Goal: Information Seeking & Learning: Learn about a topic

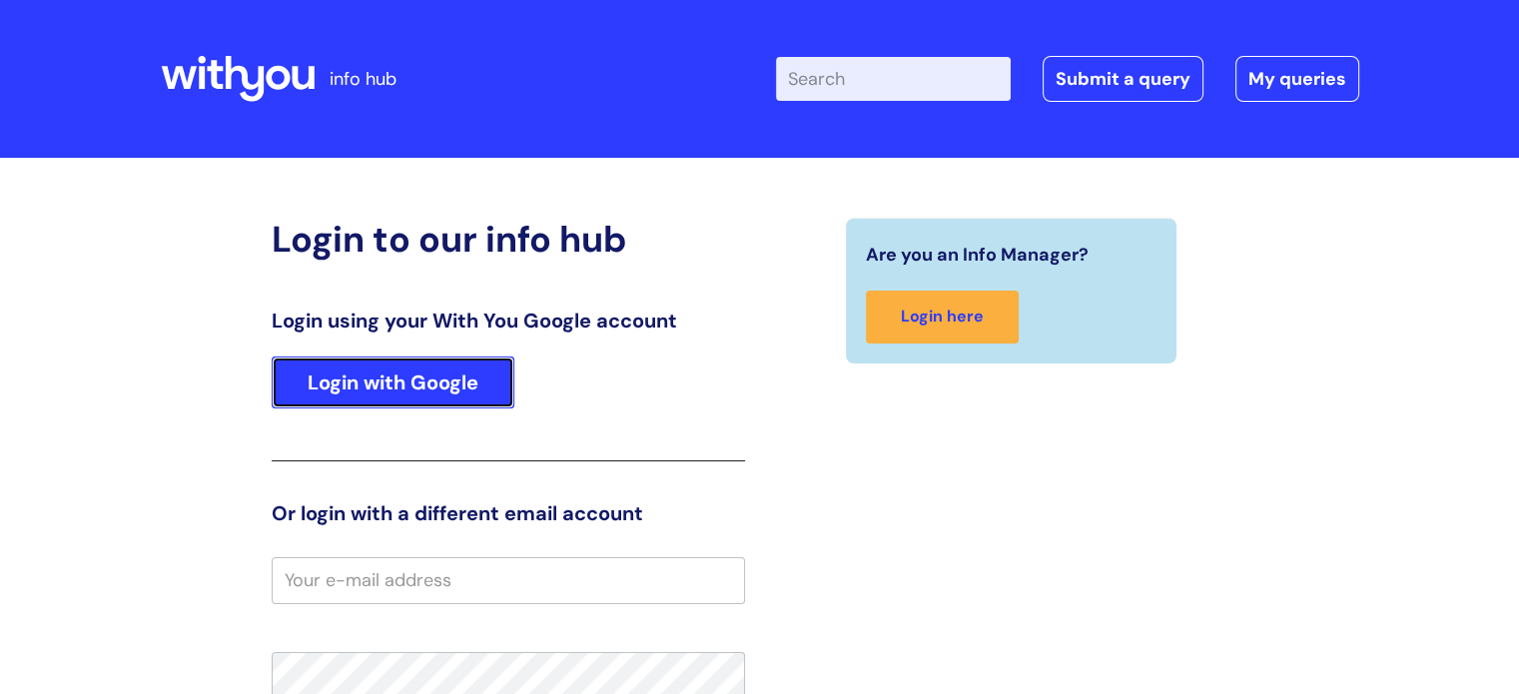
click at [408, 390] on link "Login with Google" at bounding box center [393, 382] width 243 height 52
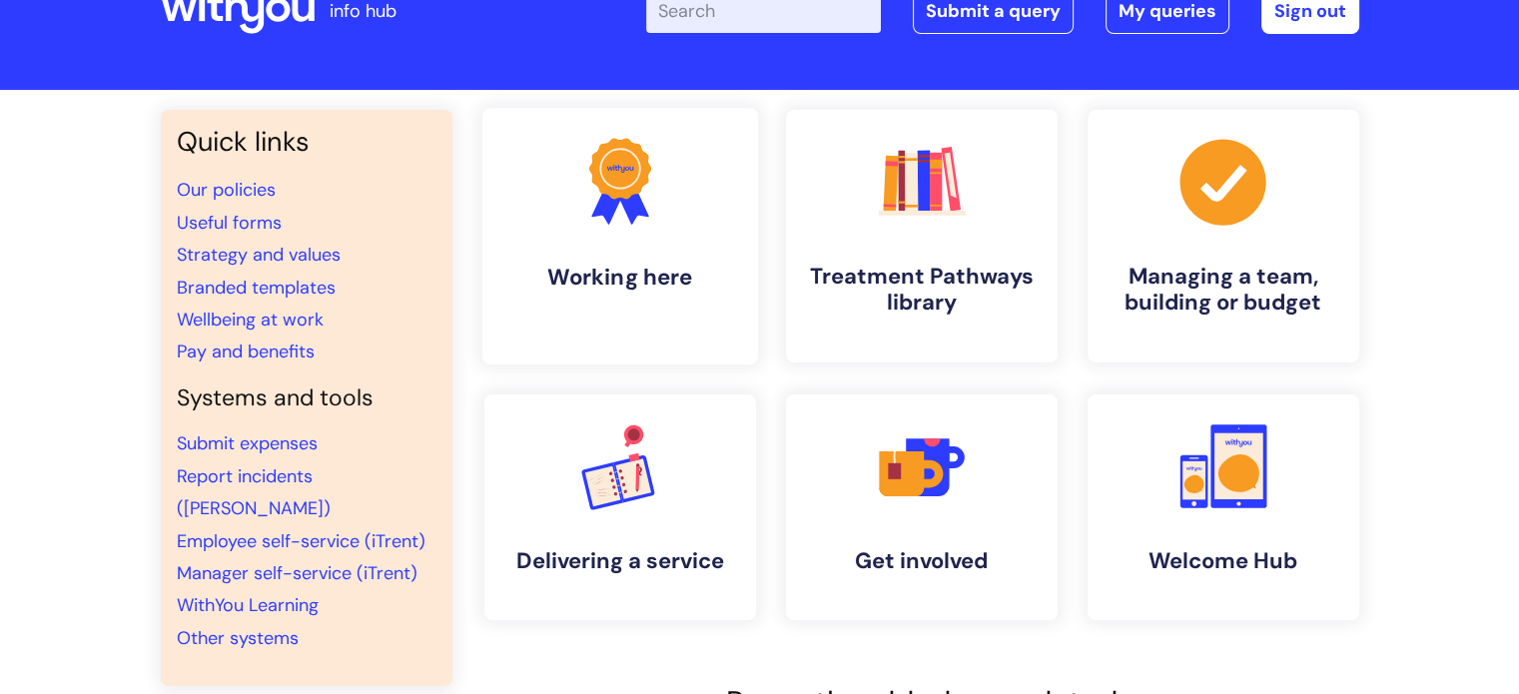
scroll to position [100, 0]
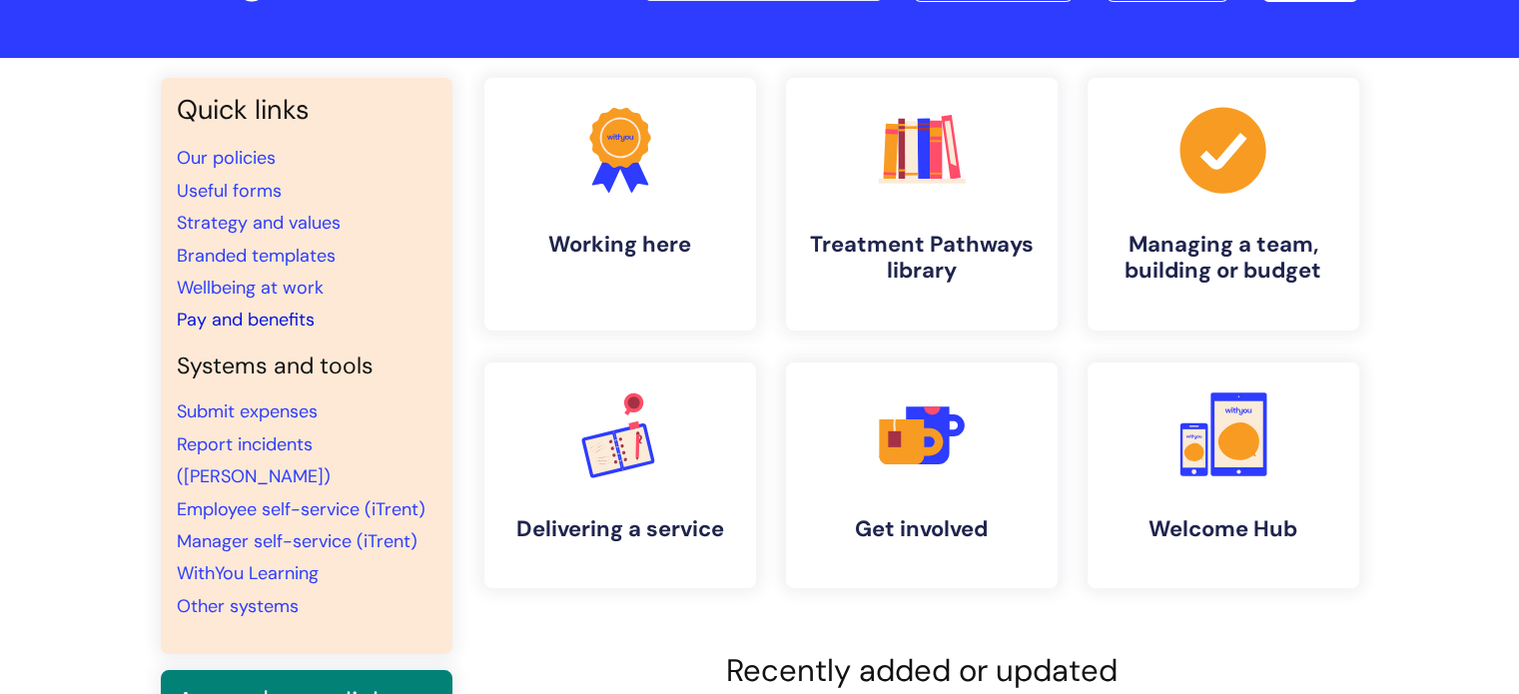
click at [197, 320] on link "Pay and benefits" at bounding box center [246, 320] width 138 height 24
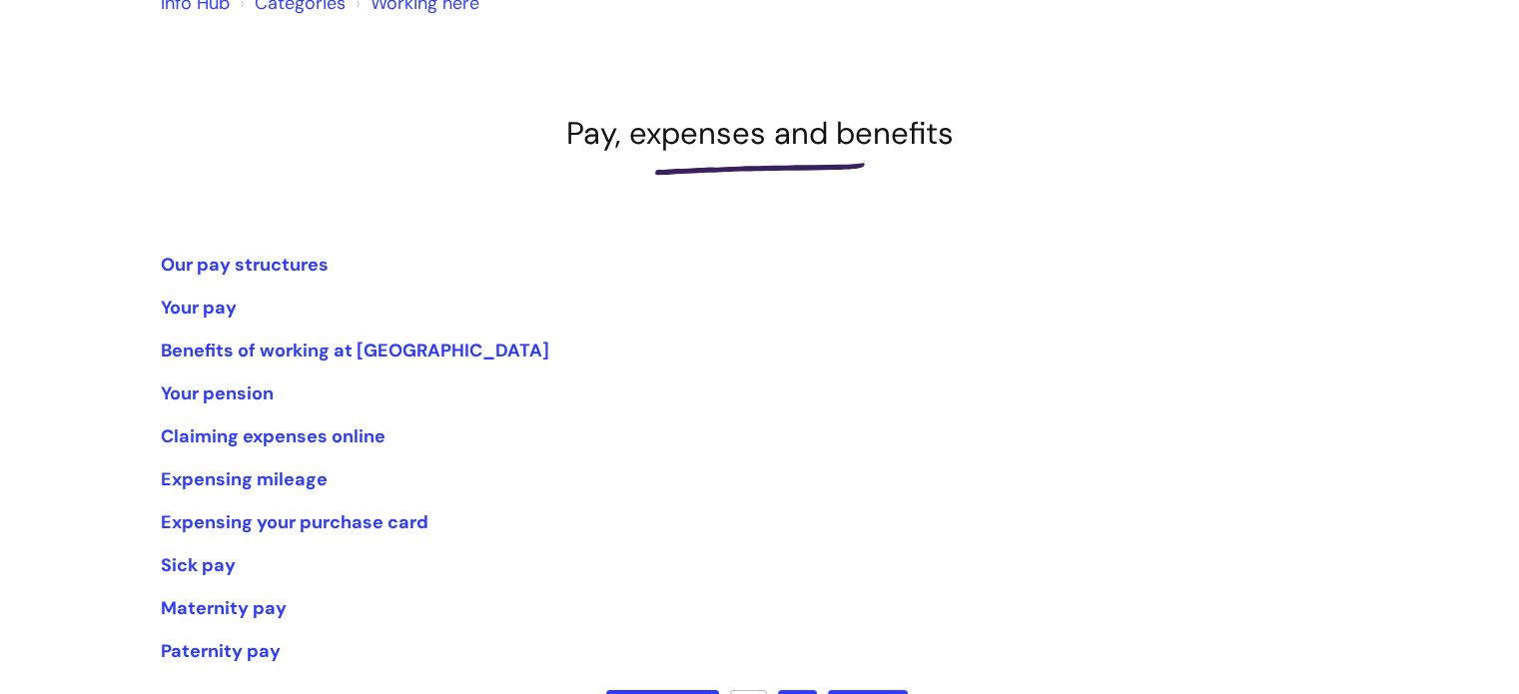
scroll to position [200, 0]
click at [221, 303] on link "Your pay" at bounding box center [199, 307] width 76 height 24
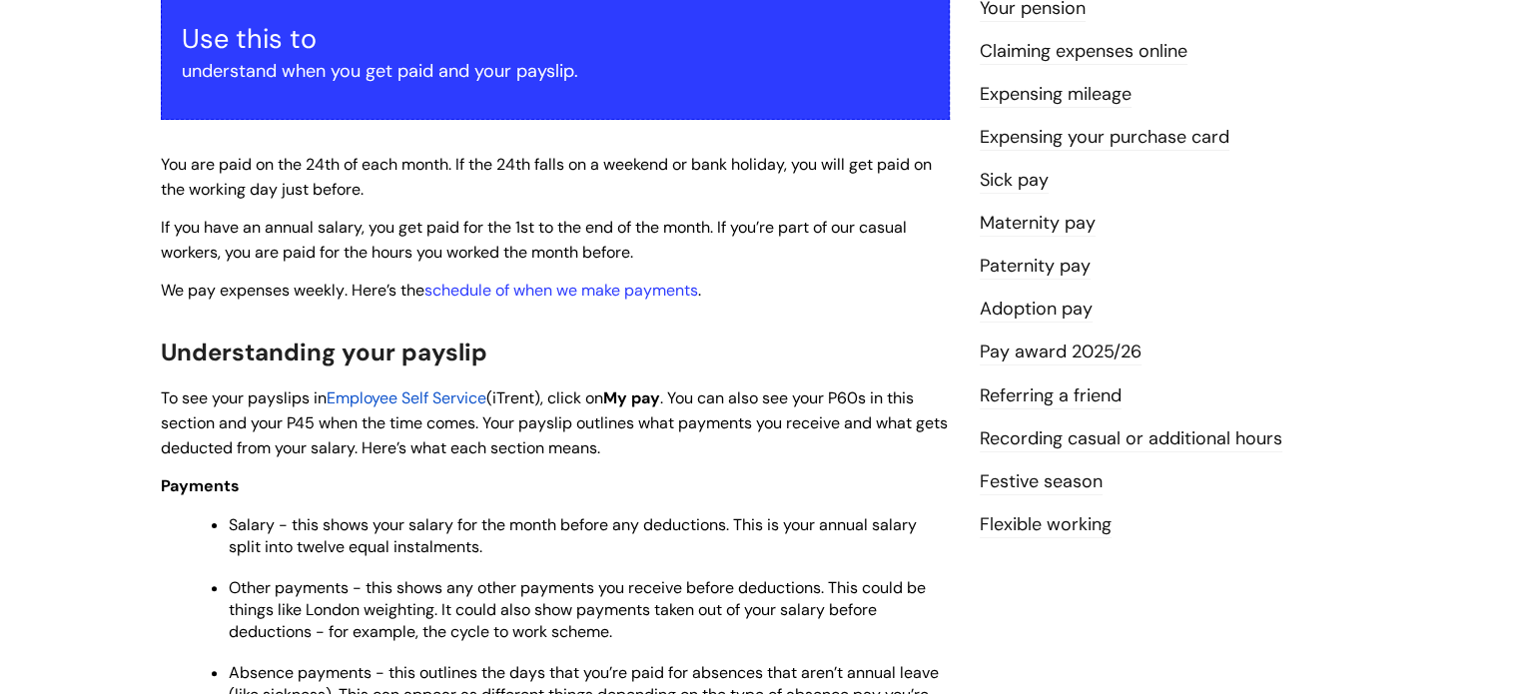
scroll to position [599, 0]
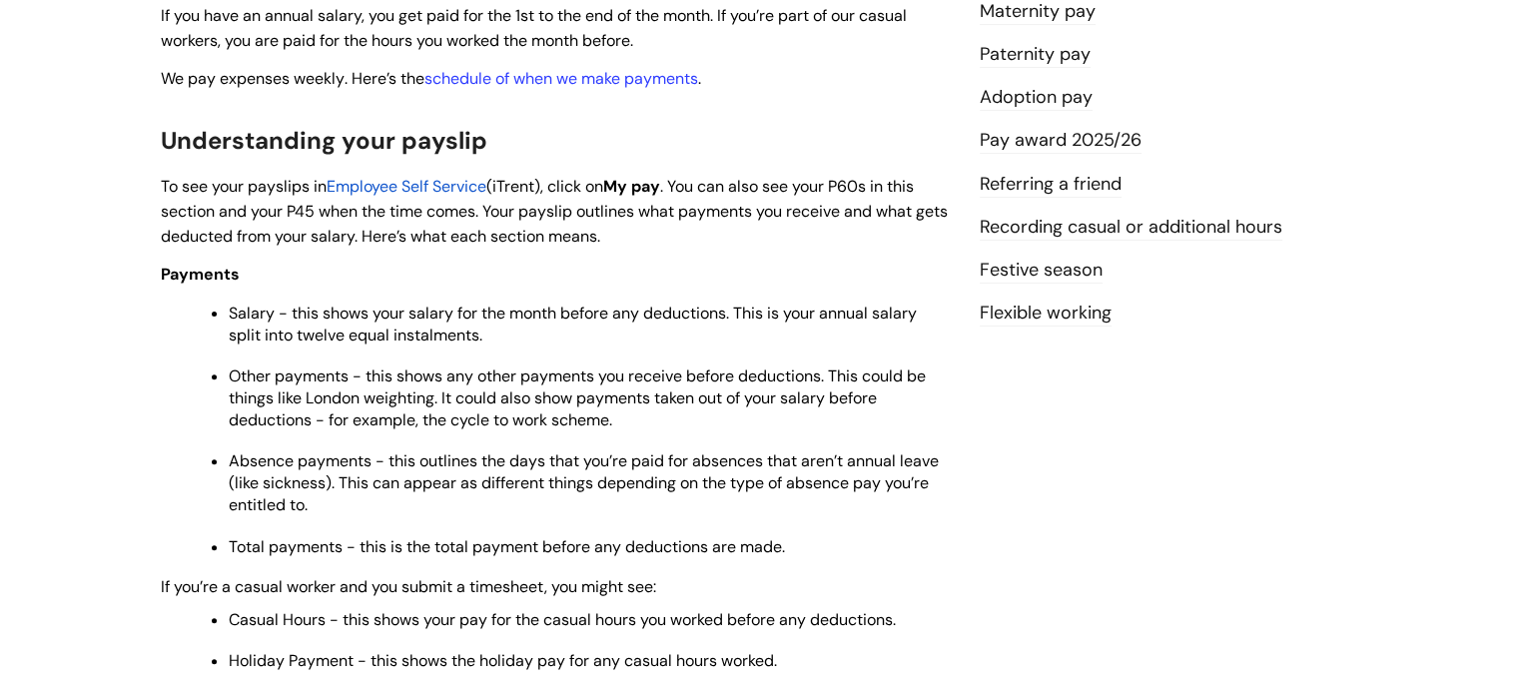
click at [473, 187] on span "Employee Self Service" at bounding box center [406, 186] width 160 height 21
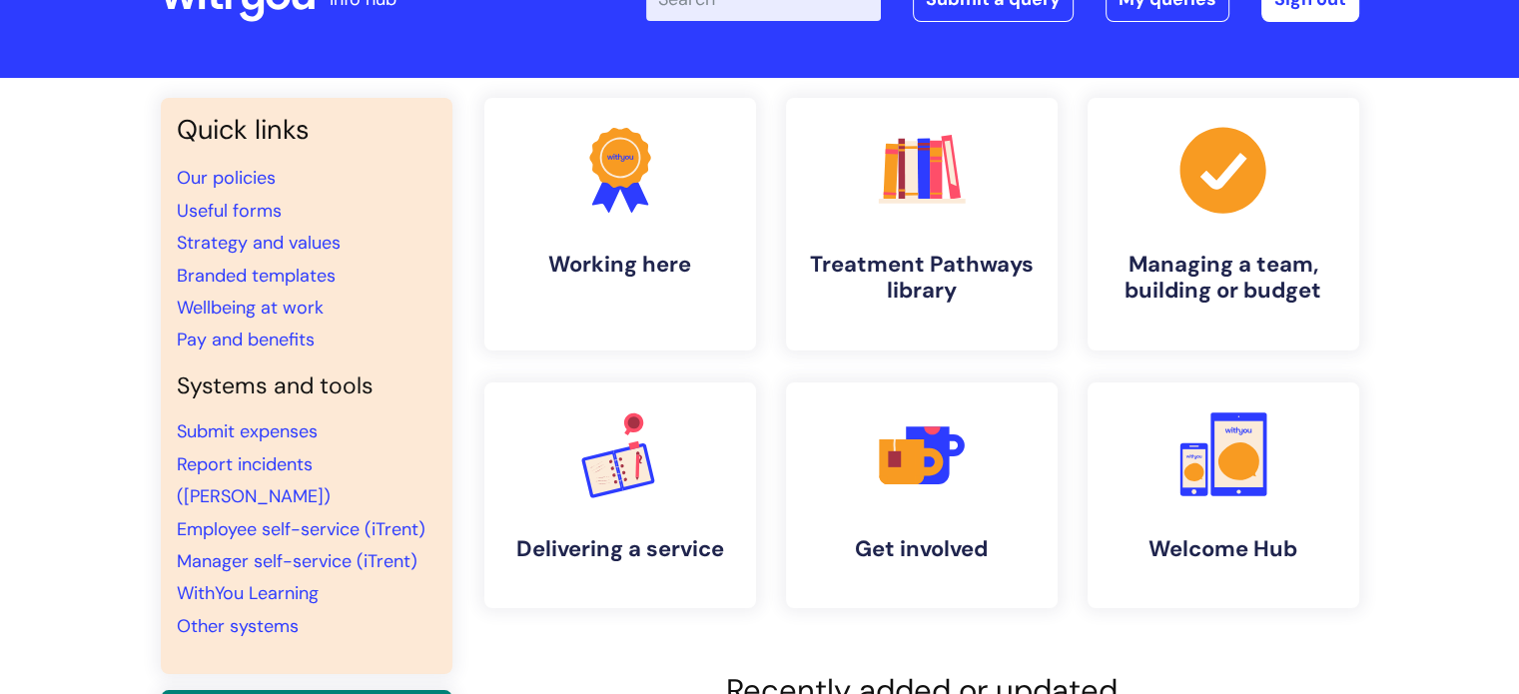
scroll to position [200, 0]
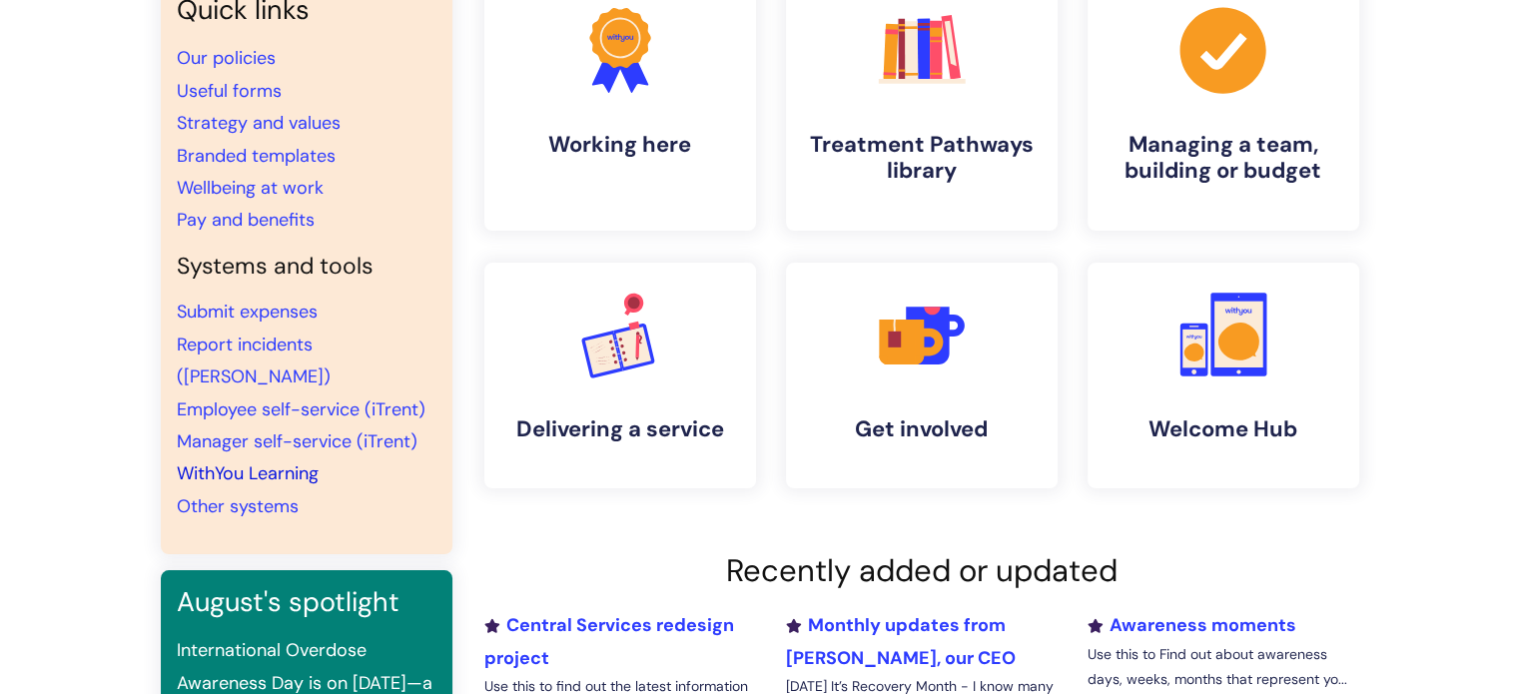
click at [215, 461] on link "WithYou Learning" at bounding box center [248, 473] width 142 height 24
click at [292, 461] on link "WithYou Learning" at bounding box center [248, 473] width 142 height 24
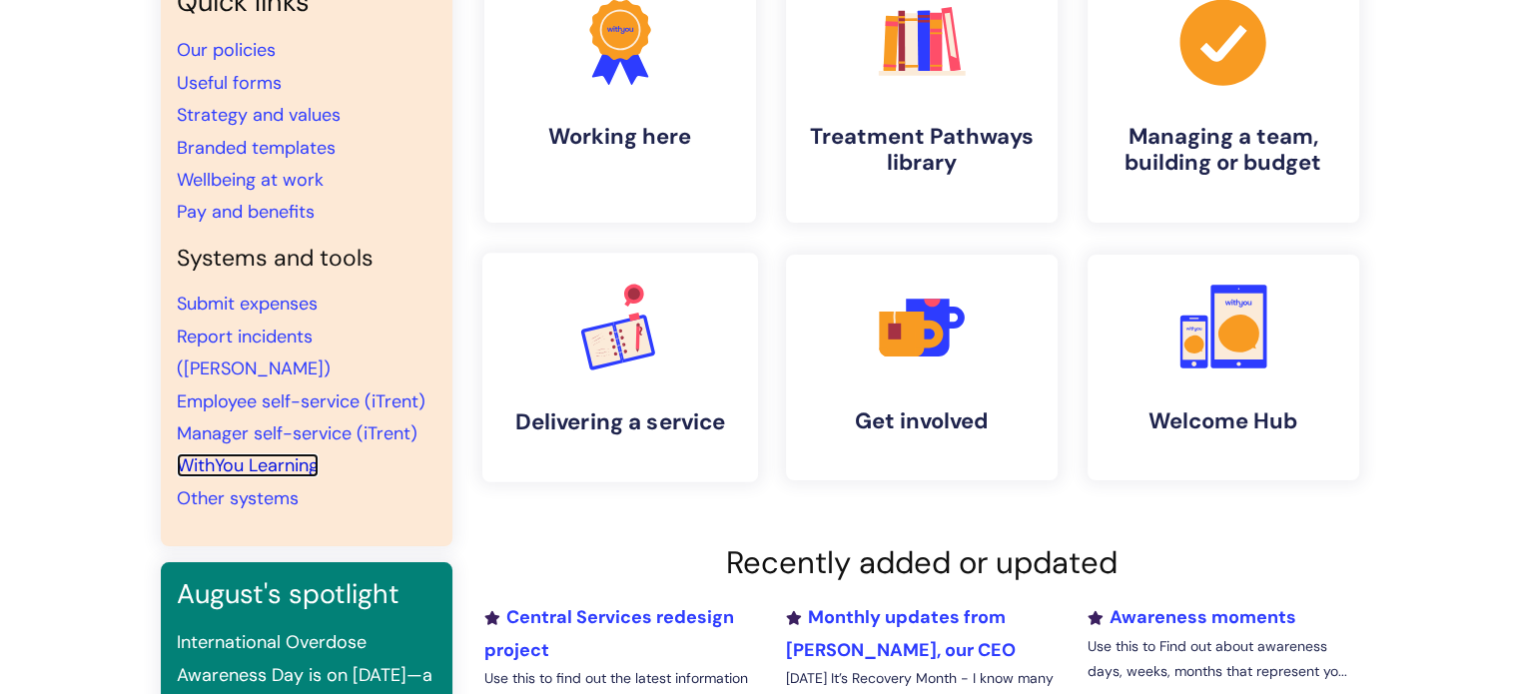
scroll to position [399, 0]
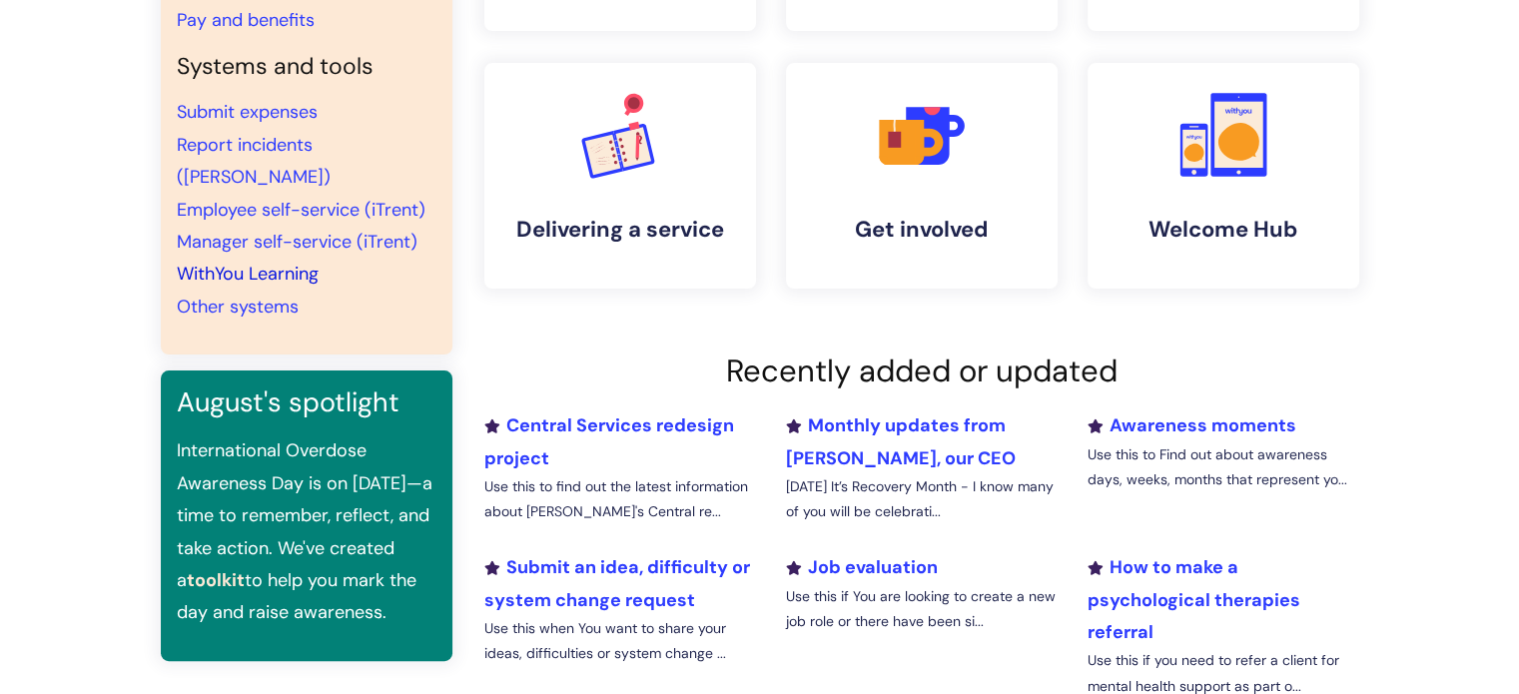
click at [282, 262] on link "WithYou Learning" at bounding box center [248, 274] width 142 height 24
